Goal: Task Accomplishment & Management: Complete application form

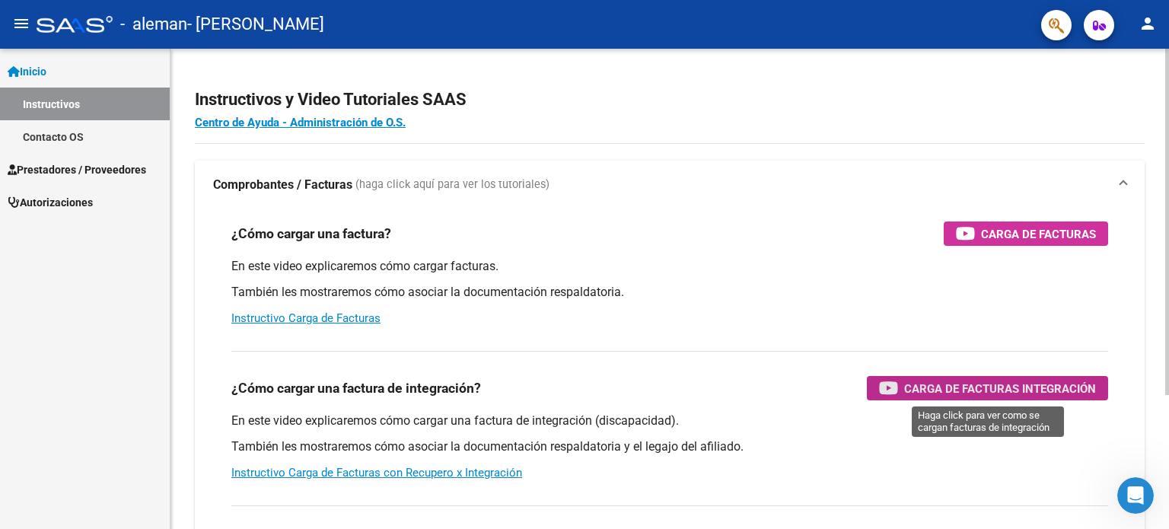
click at [976, 386] on span "Carga de Facturas Integración" at bounding box center [1001, 388] width 192 height 19
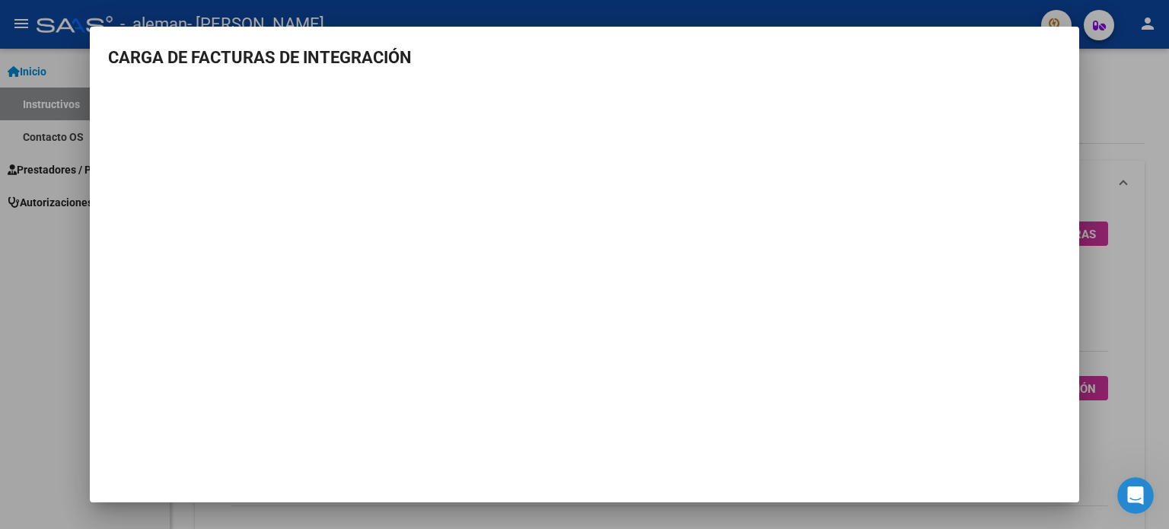
click at [30, 243] on div at bounding box center [584, 264] width 1169 height 529
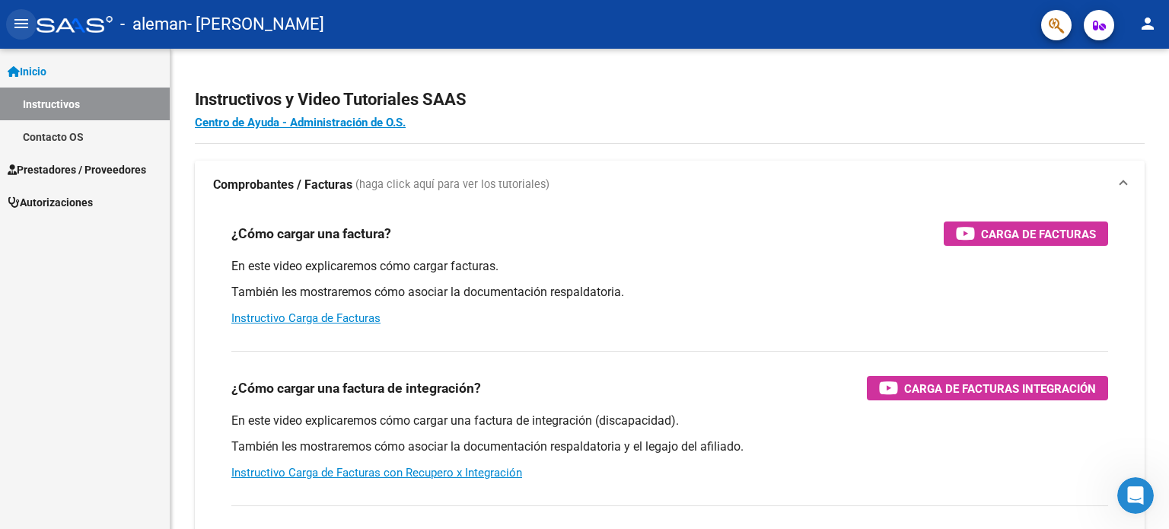
click at [20, 25] on mat-icon "menu" at bounding box center [21, 23] width 18 height 18
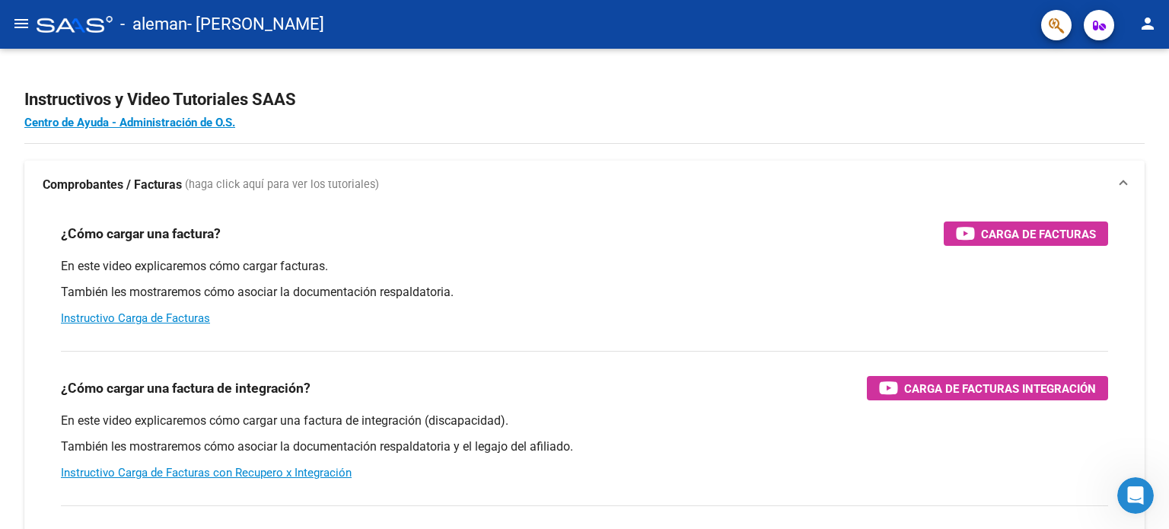
click at [46, 24] on div at bounding box center [75, 24] width 76 height 17
click at [29, 24] on mat-icon "menu" at bounding box center [21, 23] width 18 height 18
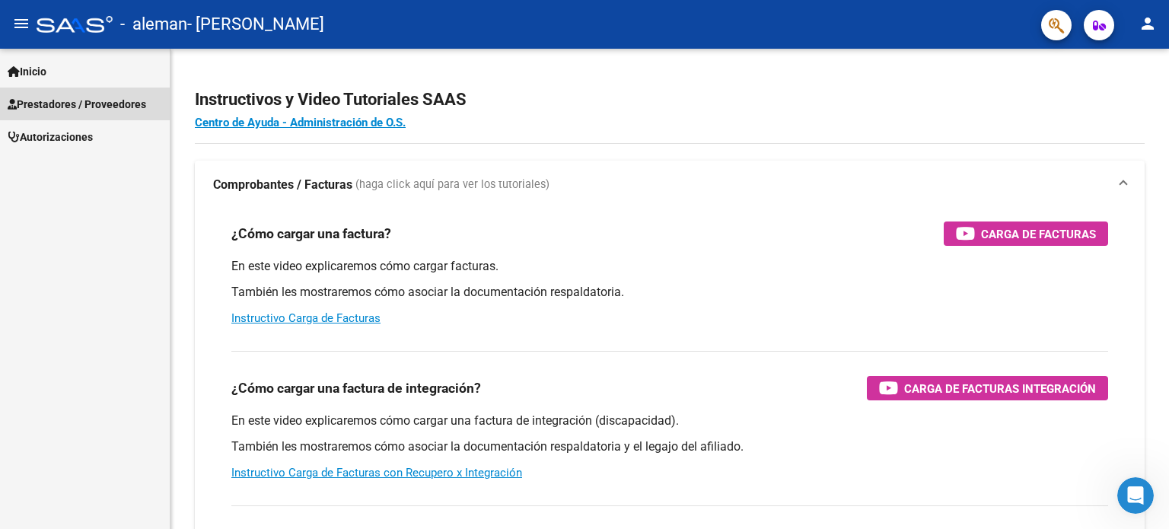
click at [40, 97] on span "Prestadores / Proveedores" at bounding box center [77, 104] width 139 height 17
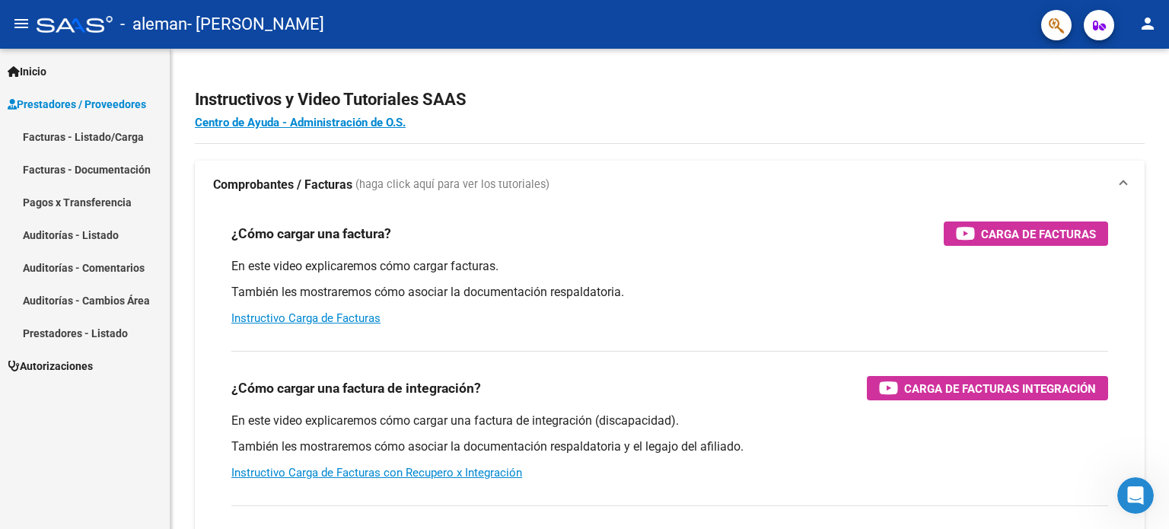
click at [59, 131] on link "Facturas - Listado/Carga" at bounding box center [85, 136] width 170 height 33
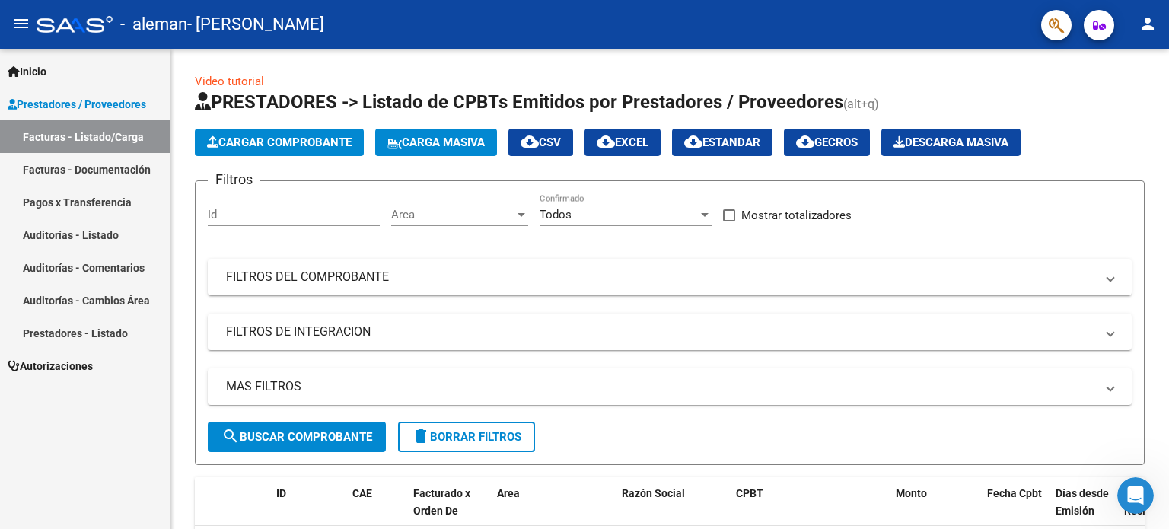
click at [70, 171] on link "Facturas - Documentación" at bounding box center [85, 169] width 170 height 33
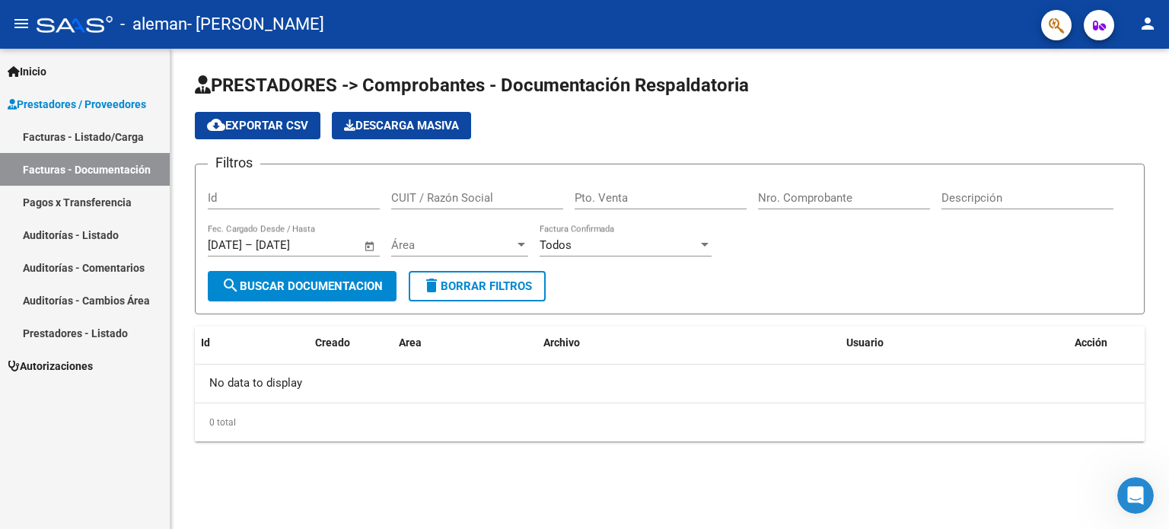
click at [87, 105] on span "Prestadores / Proveedores" at bounding box center [77, 104] width 139 height 17
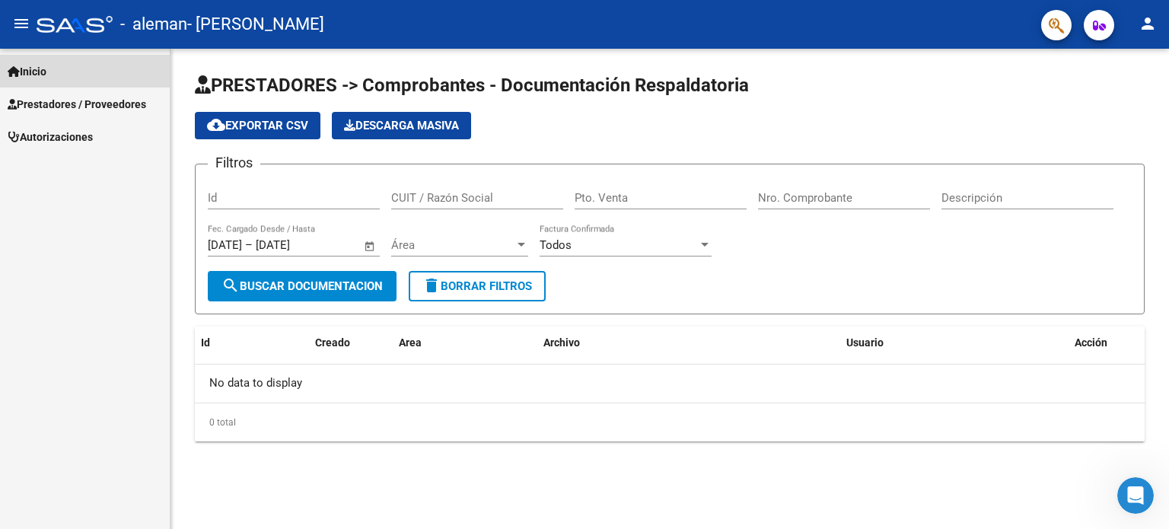
click at [81, 58] on link "Inicio" at bounding box center [85, 71] width 170 height 33
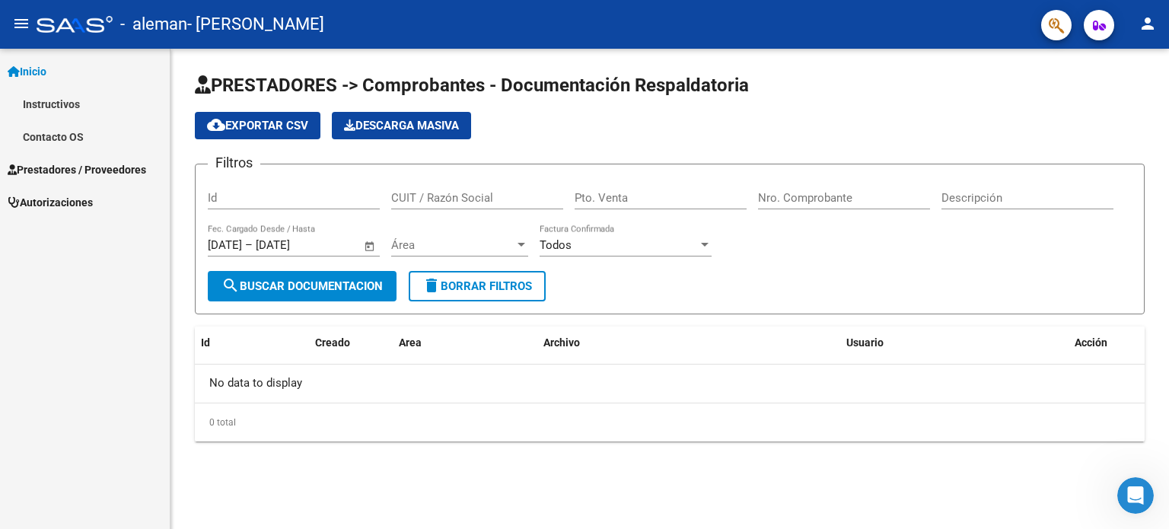
click at [62, 102] on link "Instructivos" at bounding box center [85, 104] width 170 height 33
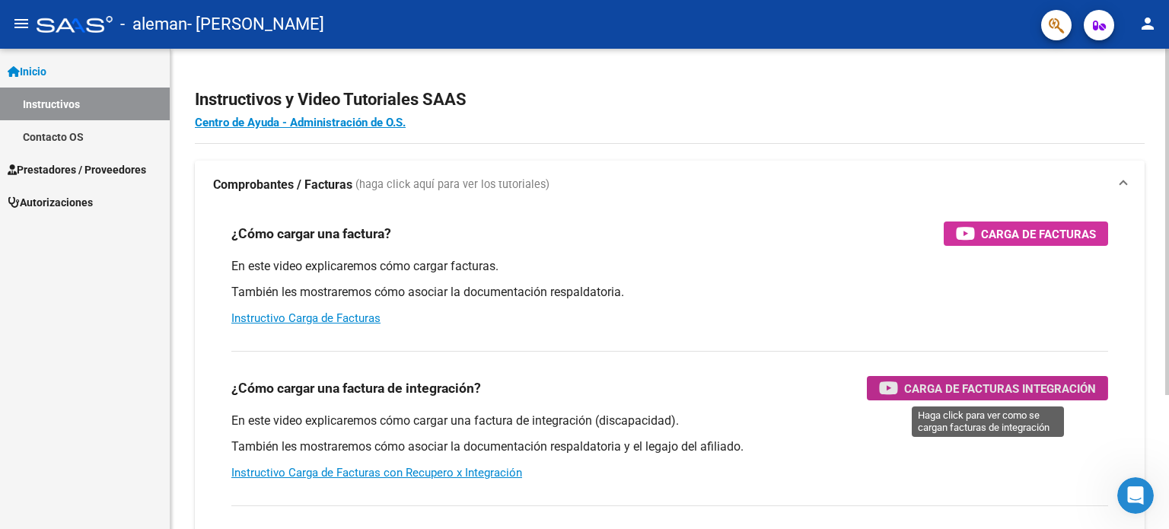
click at [927, 388] on span "Carga de Facturas Integración" at bounding box center [1001, 388] width 192 height 19
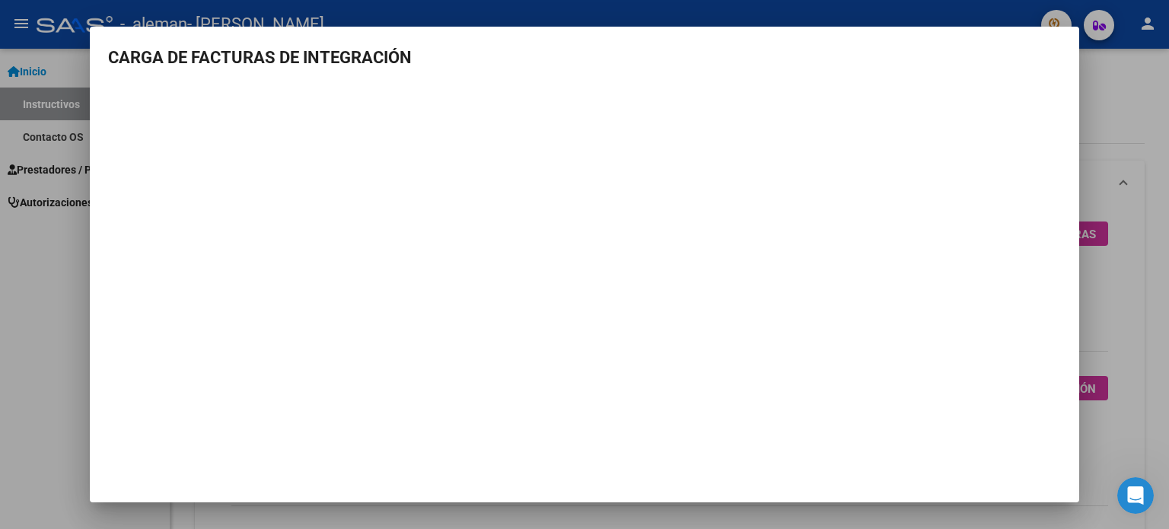
click at [47, 333] on div at bounding box center [584, 264] width 1169 height 529
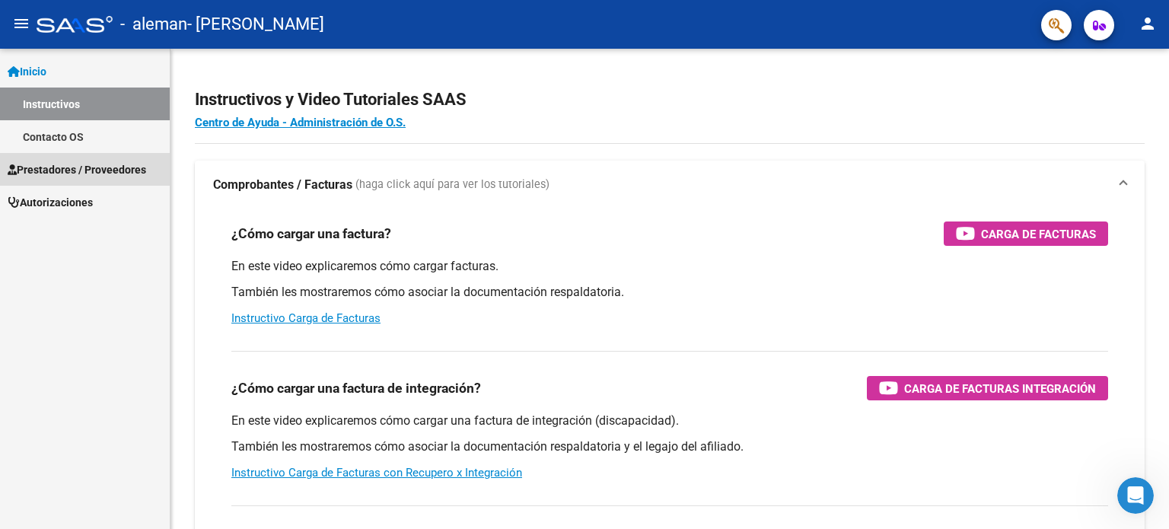
click at [71, 169] on span "Prestadores / Proveedores" at bounding box center [77, 169] width 139 height 17
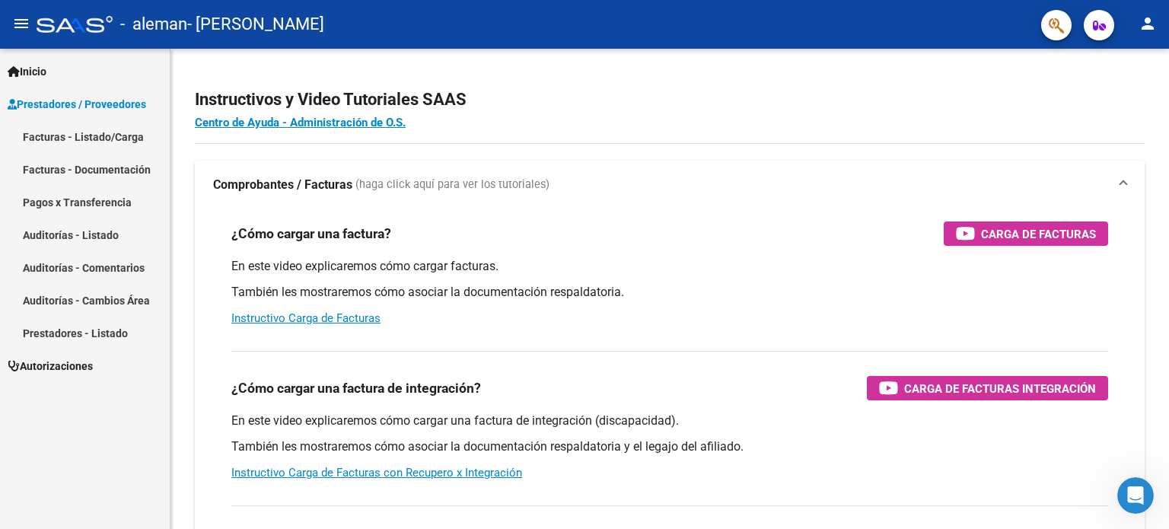
click at [79, 139] on link "Facturas - Listado/Carga" at bounding box center [85, 136] width 170 height 33
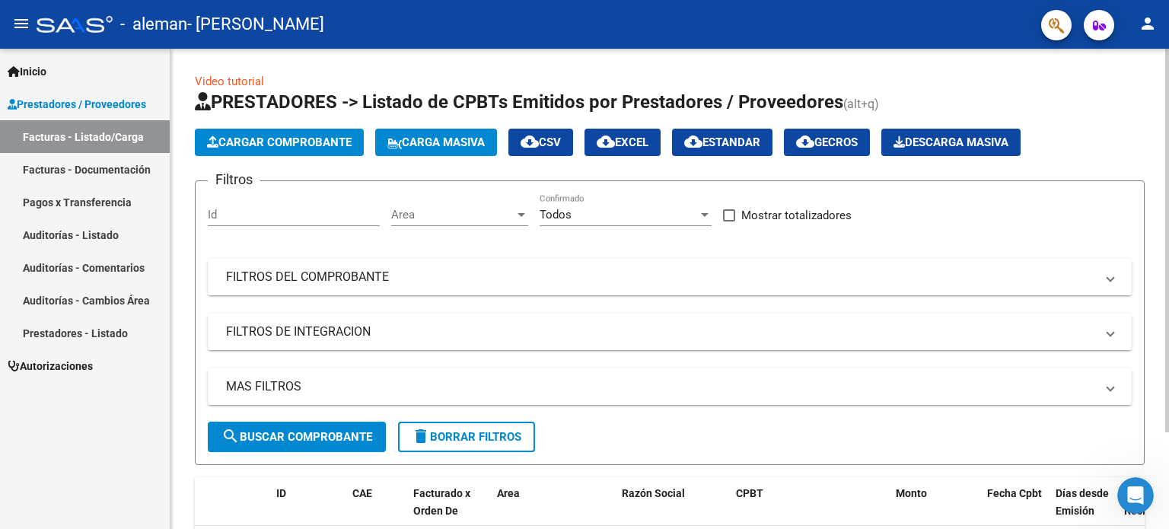
click at [216, 150] on button "Cargar Comprobante" at bounding box center [279, 142] width 169 height 27
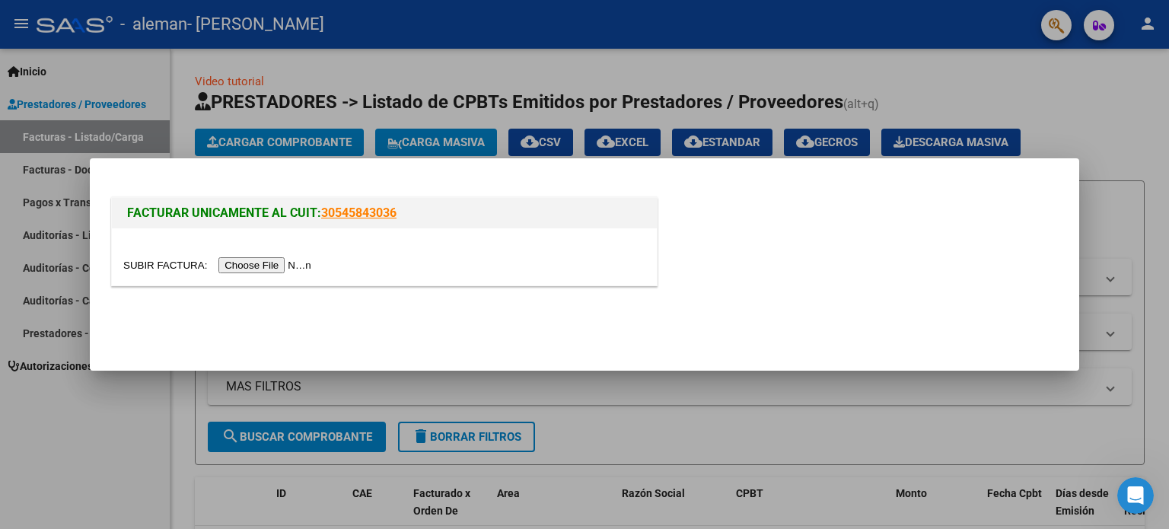
click at [254, 267] on input "file" at bounding box center [219, 265] width 193 height 16
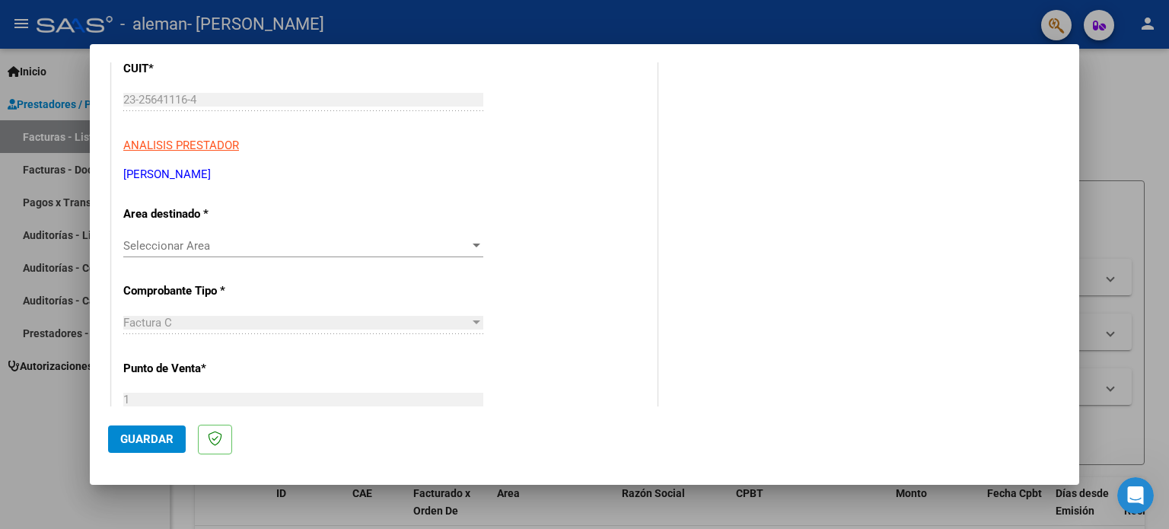
scroll to position [219, 0]
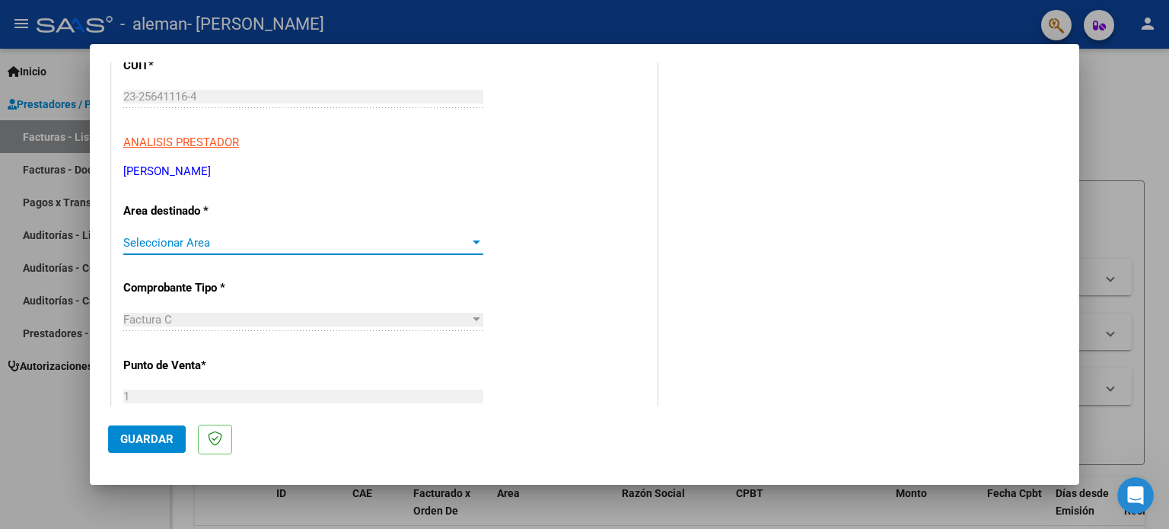
click at [472, 244] on div at bounding box center [477, 243] width 14 height 12
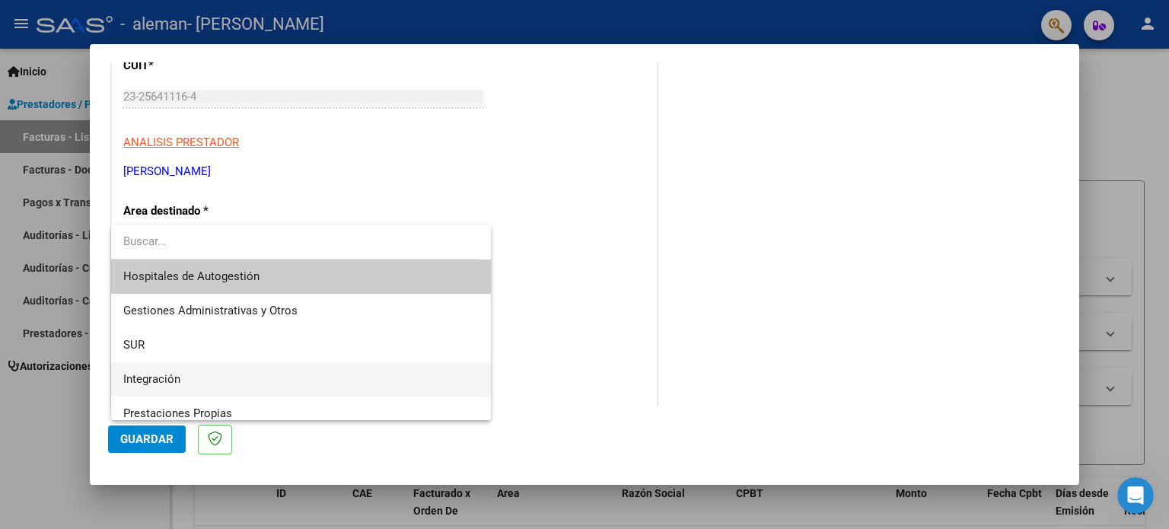
click at [435, 381] on span "Integración" at bounding box center [301, 379] width 356 height 34
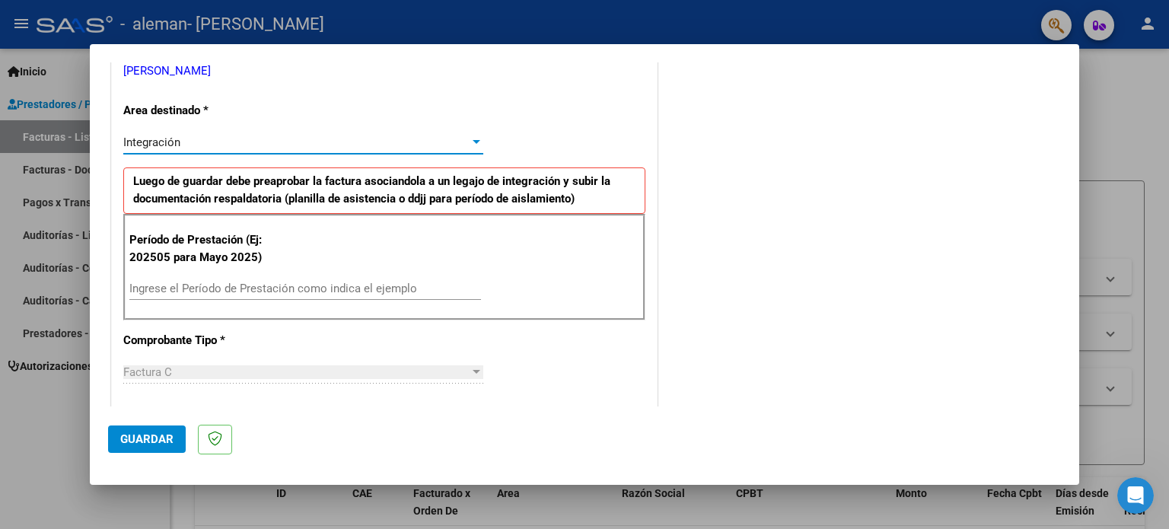
scroll to position [322, 0]
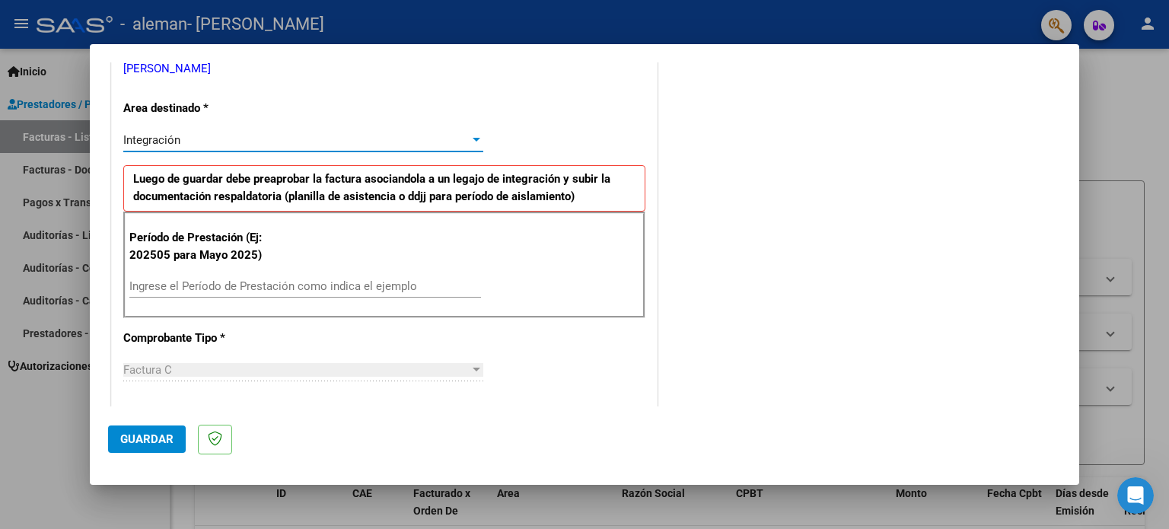
click at [223, 282] on input "Ingrese el Período de Prestación como indica el ejemplo" at bounding box center [305, 286] width 352 height 14
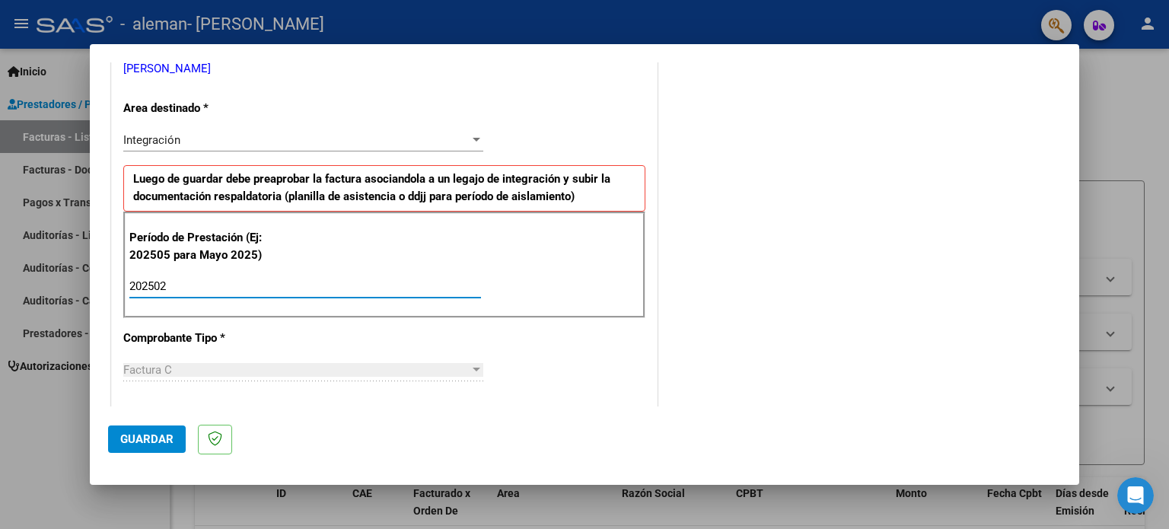
type input "202502"
click at [314, 373] on div "Factura C" at bounding box center [296, 370] width 346 height 14
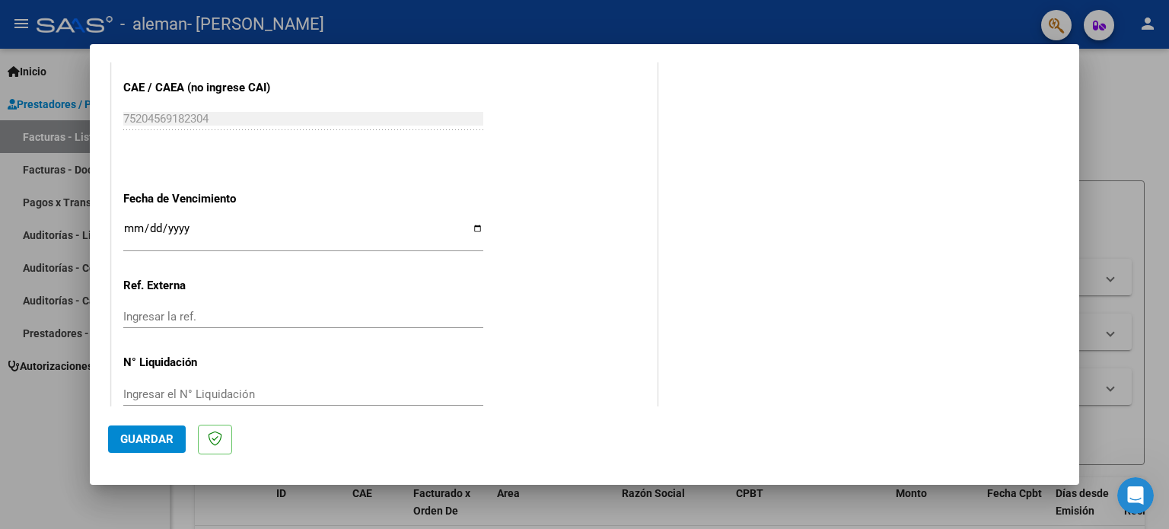
scroll to position [994, 0]
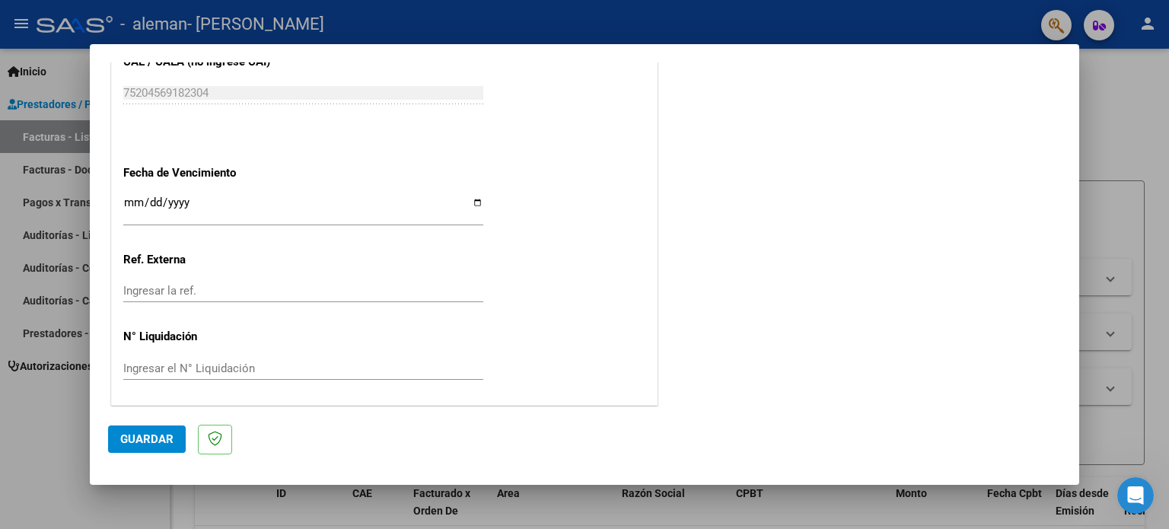
click at [147, 441] on span "Guardar" at bounding box center [146, 439] width 53 height 14
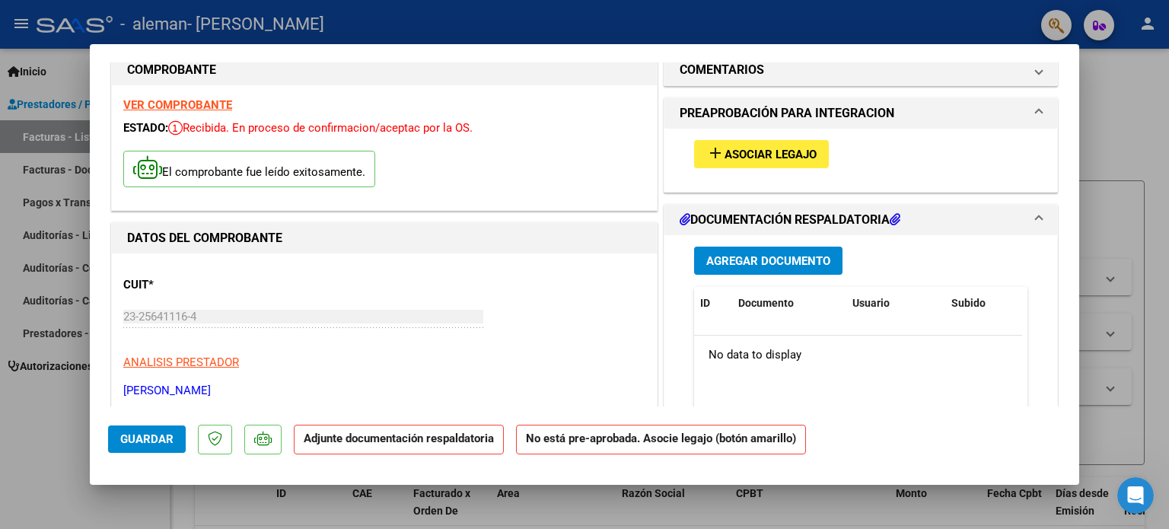
scroll to position [27, 0]
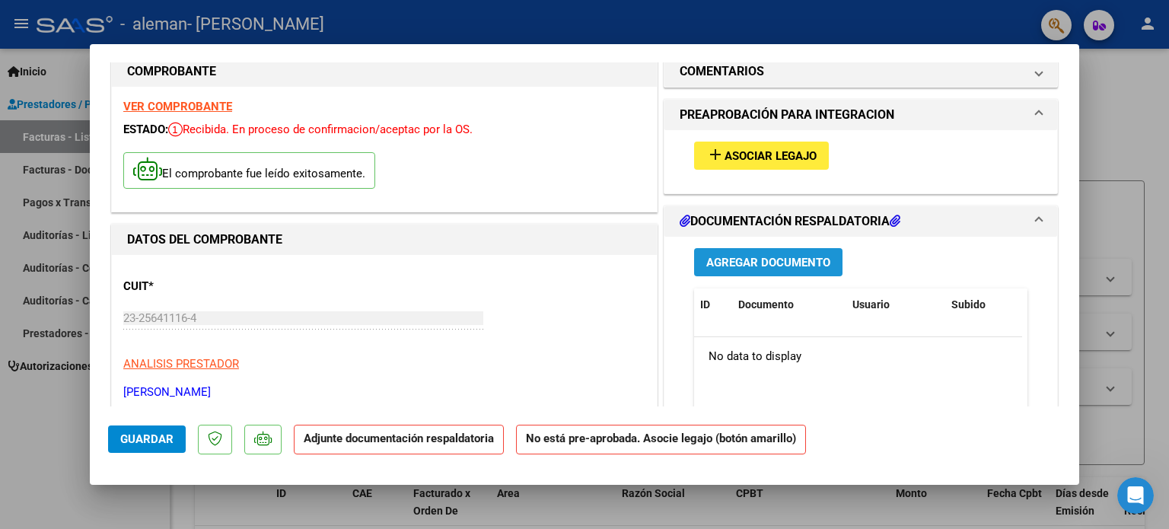
click at [786, 267] on span "Agregar Documento" at bounding box center [769, 263] width 124 height 14
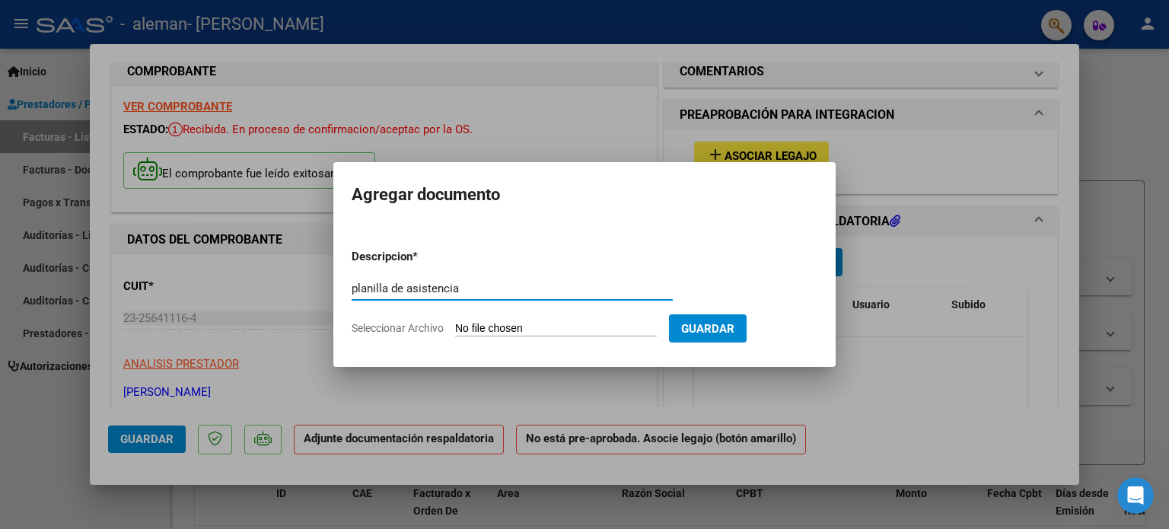
type input "planilla de asistencia"
click at [747, 320] on button "Guardar" at bounding box center [708, 328] width 78 height 28
click at [653, 324] on input "Seleccionar Archivo" at bounding box center [556, 329] width 202 height 14
type input "C:\fakepath\CamScanner [DATE] 11.12.pdf"
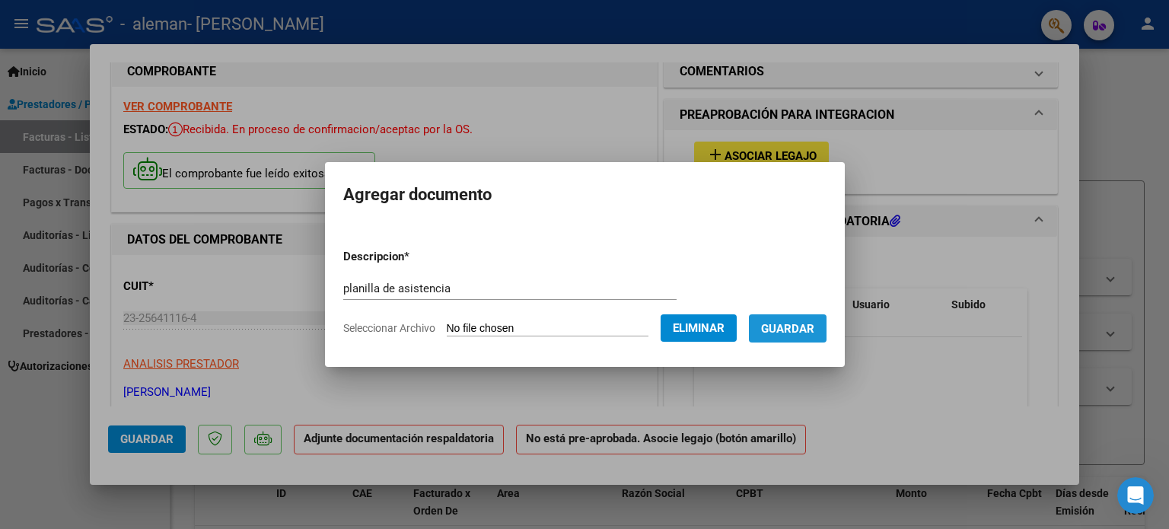
click at [797, 333] on span "Guardar" at bounding box center [787, 329] width 53 height 14
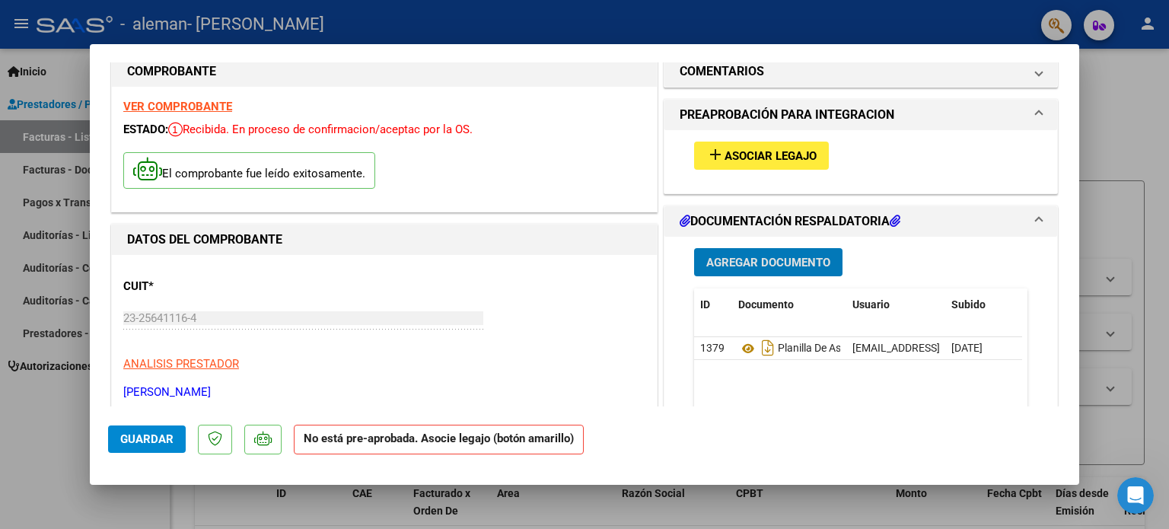
click at [725, 155] on span "Asociar Legajo" at bounding box center [771, 156] width 92 height 14
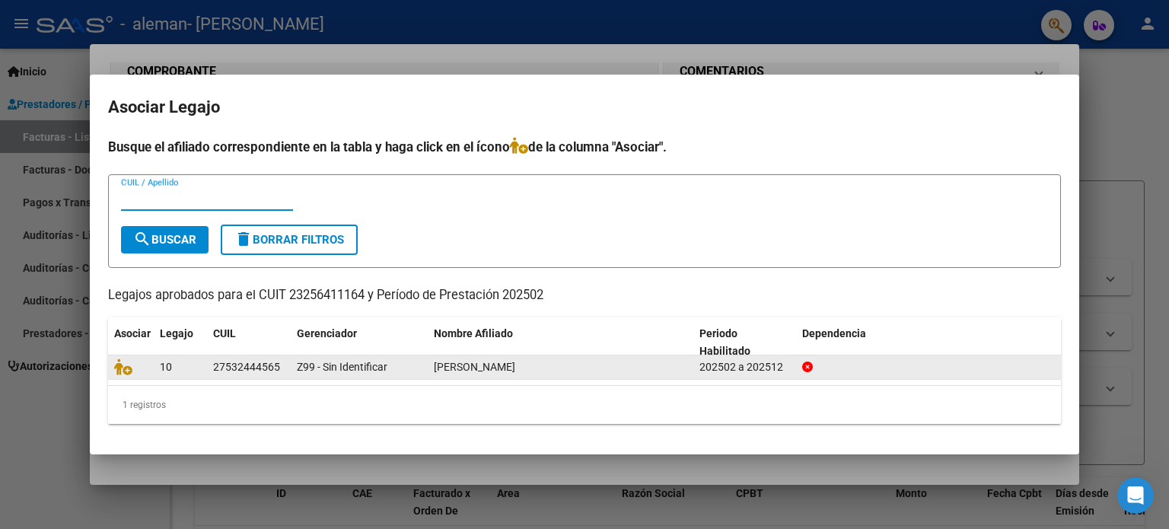
click at [142, 365] on div at bounding box center [131, 368] width 34 height 18
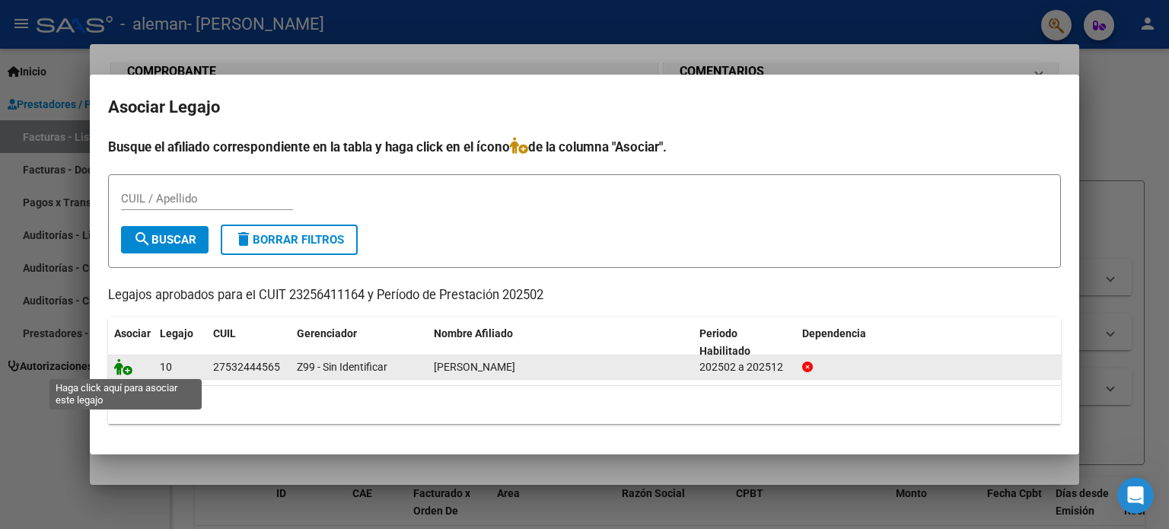
click at [126, 368] on icon at bounding box center [123, 367] width 18 height 17
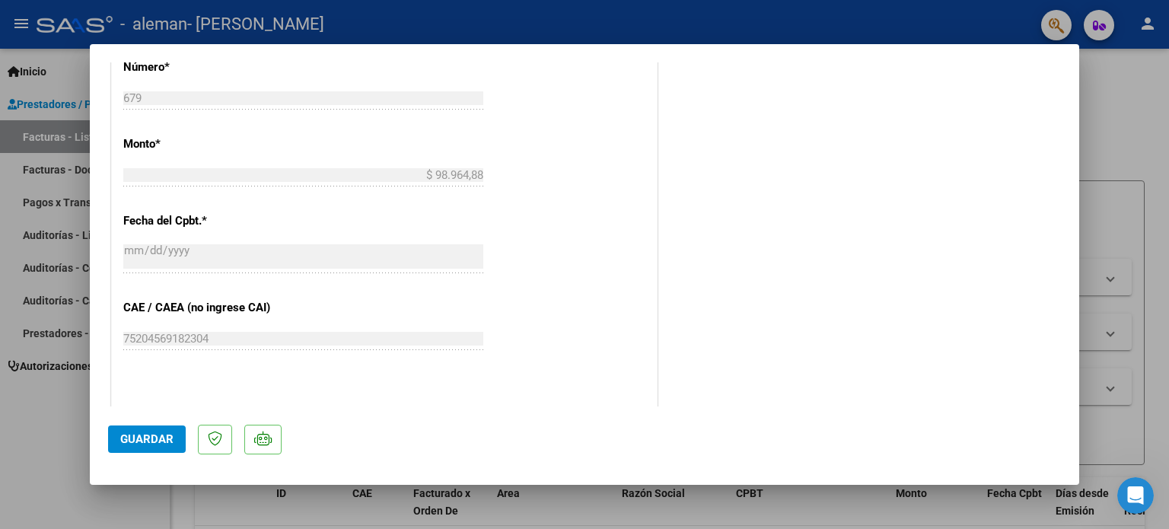
scroll to position [773, 0]
click at [116, 438] on button "Guardar" at bounding box center [147, 439] width 78 height 27
click at [158, 435] on span "Guardar" at bounding box center [146, 439] width 53 height 14
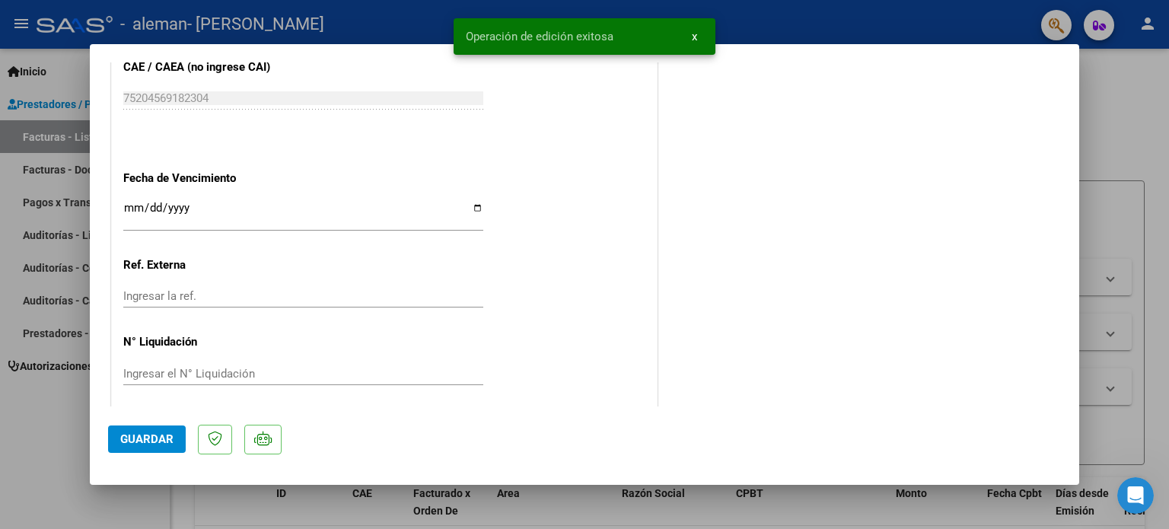
scroll to position [1017, 0]
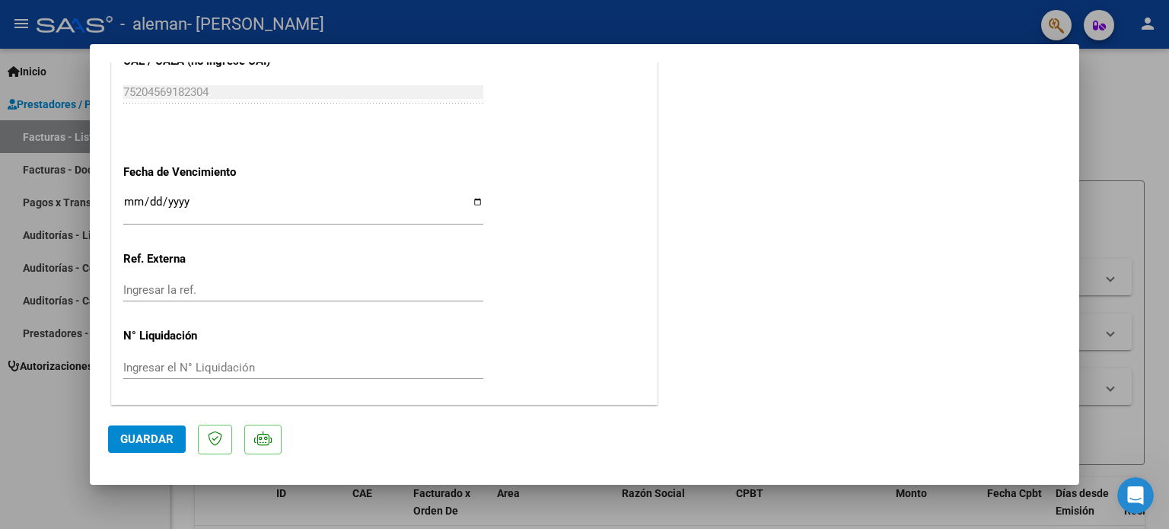
click at [59, 66] on div at bounding box center [584, 264] width 1169 height 529
type input "$ 0,00"
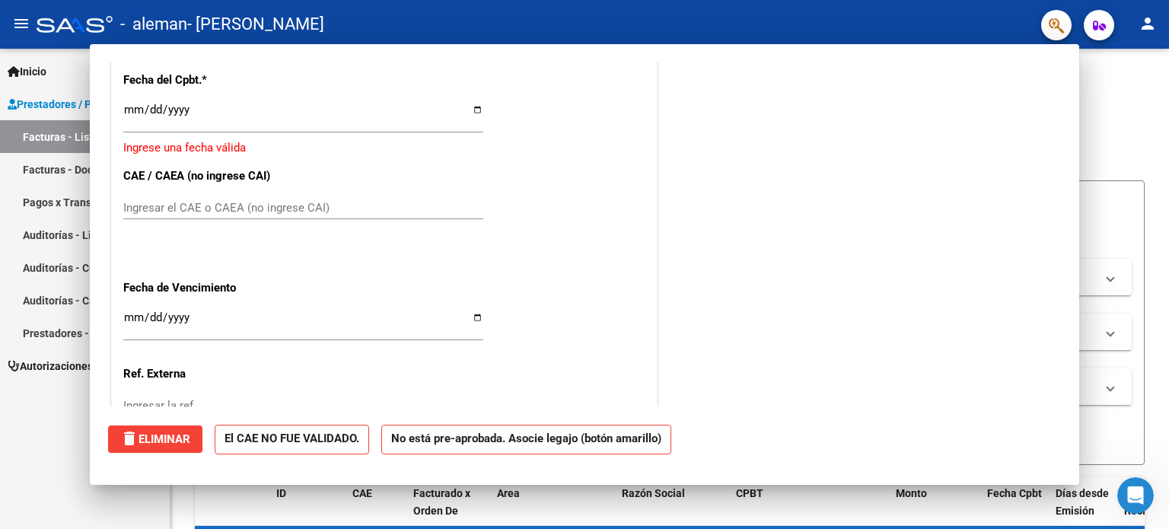
scroll to position [970, 0]
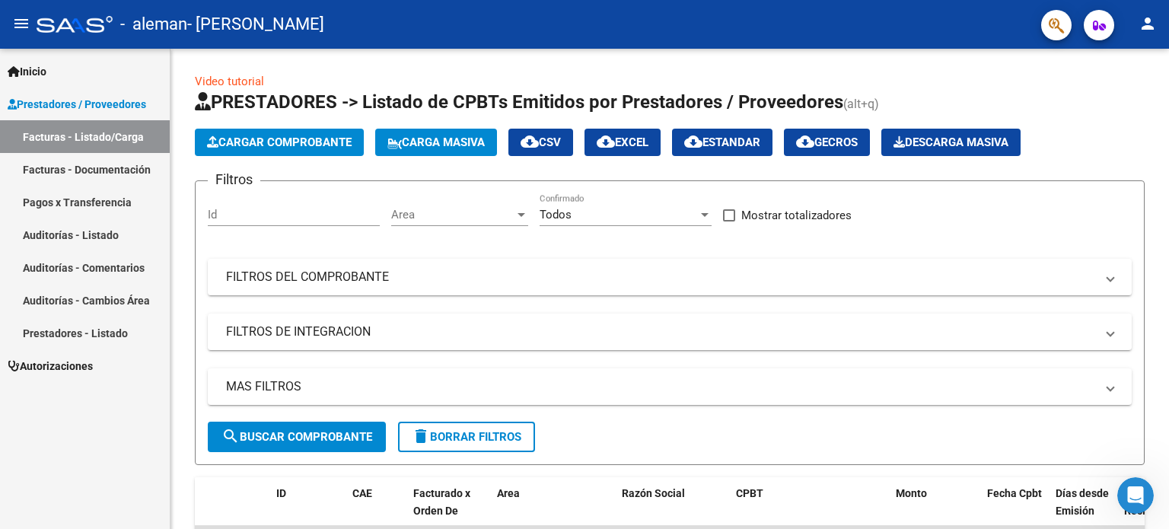
click at [82, 204] on link "Pagos x Transferencia" at bounding box center [85, 202] width 170 height 33
